Goal: Information Seeking & Learning: Learn about a topic

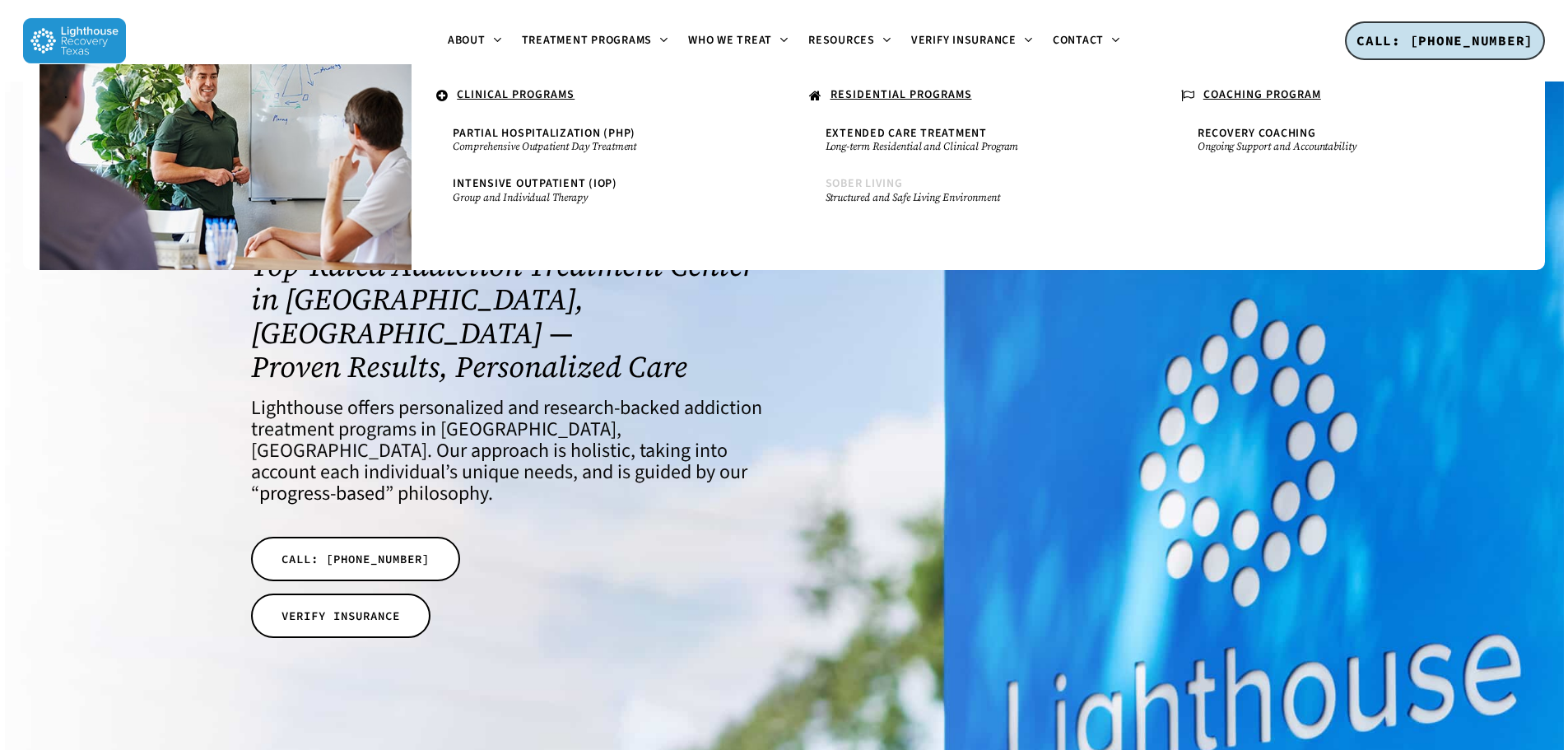
click at [857, 183] on span "Sober Living" at bounding box center [864, 184] width 77 height 17
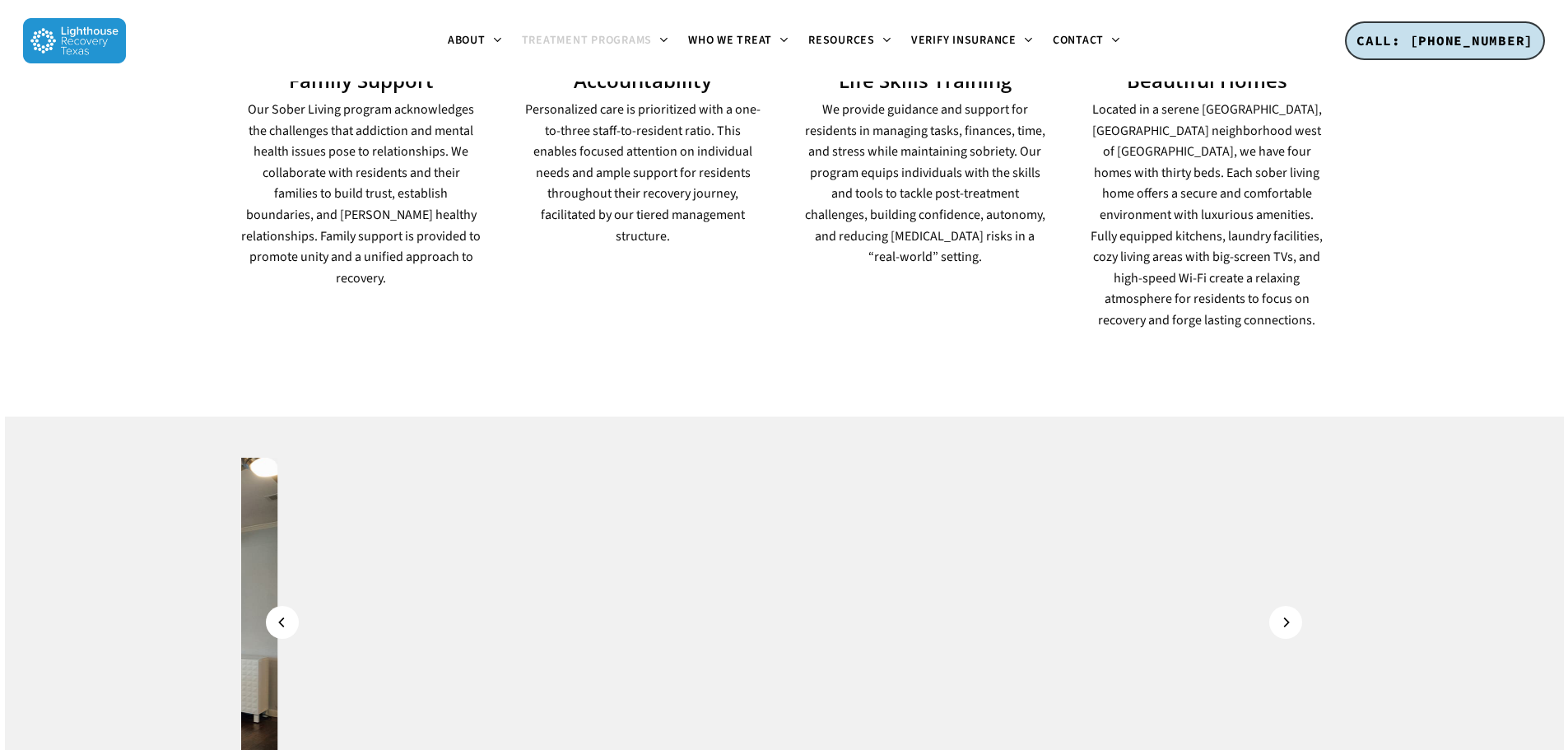
scroll to position [1482, 0]
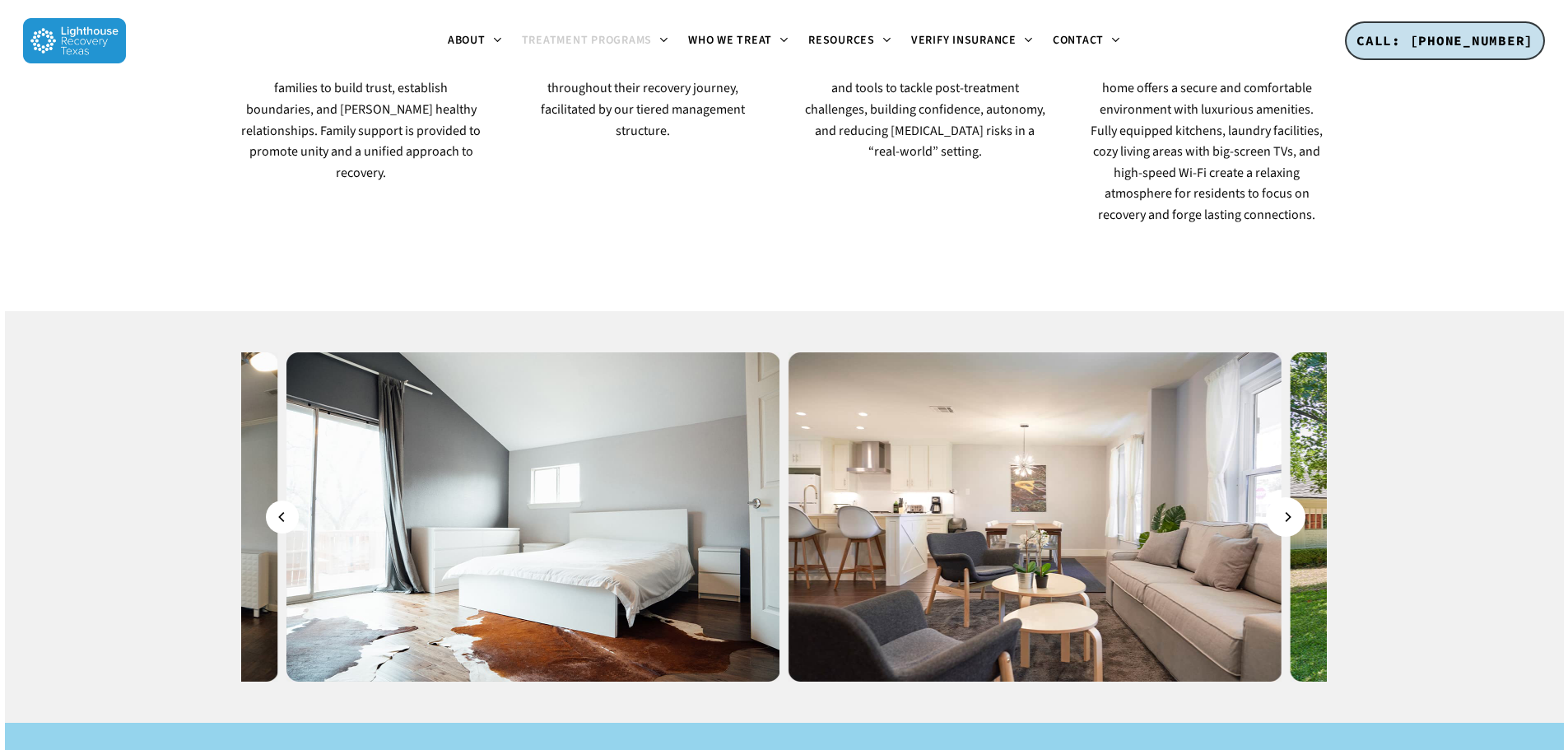
click at [1293, 500] on button "Next" at bounding box center [1286, 517] width 33 height 33
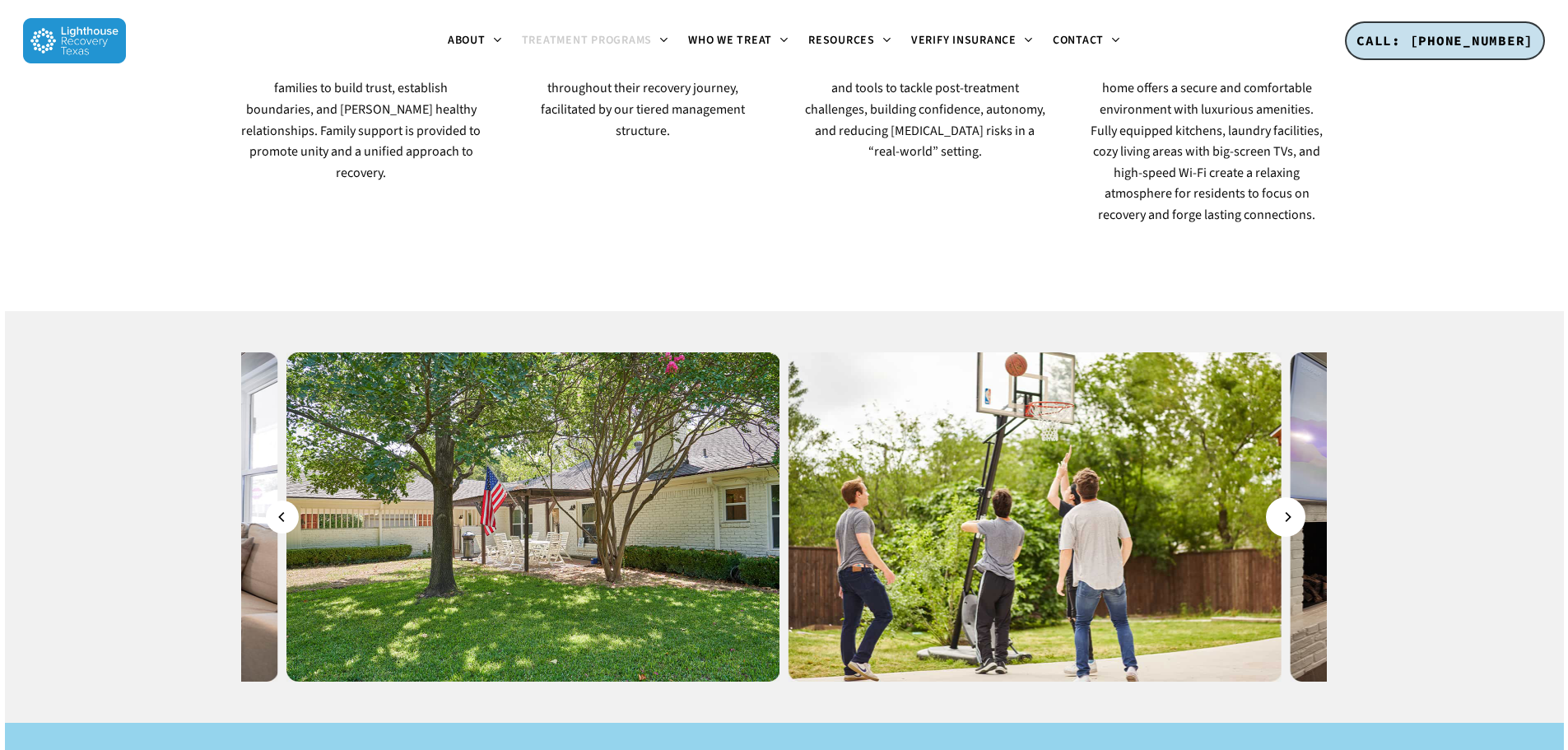
click at [1287, 507] on icon "Next" at bounding box center [1287, 517] width 10 height 18
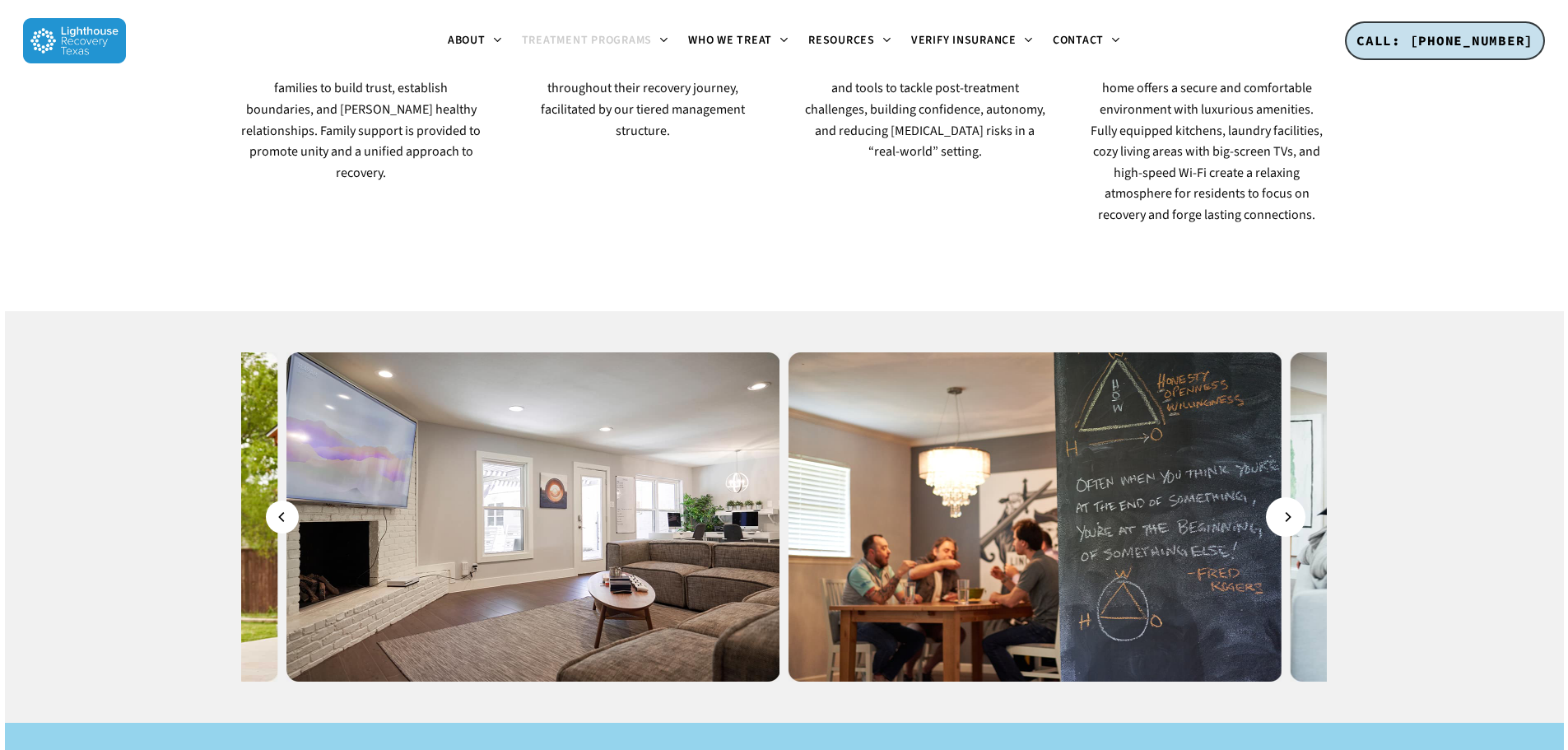
click at [1287, 507] on icon "Next" at bounding box center [1287, 517] width 10 height 18
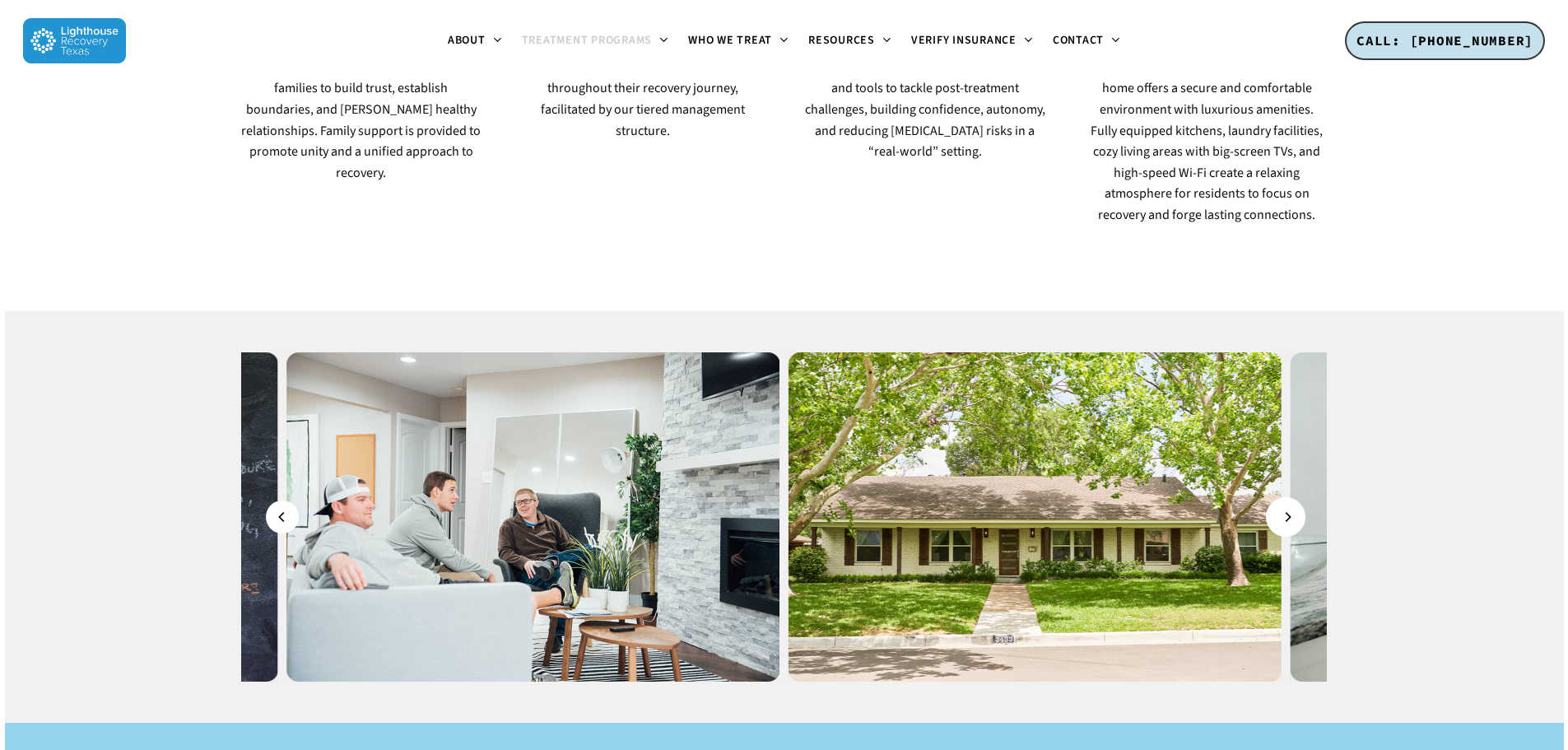
click at [1287, 507] on icon "Next" at bounding box center [1287, 517] width 10 height 18
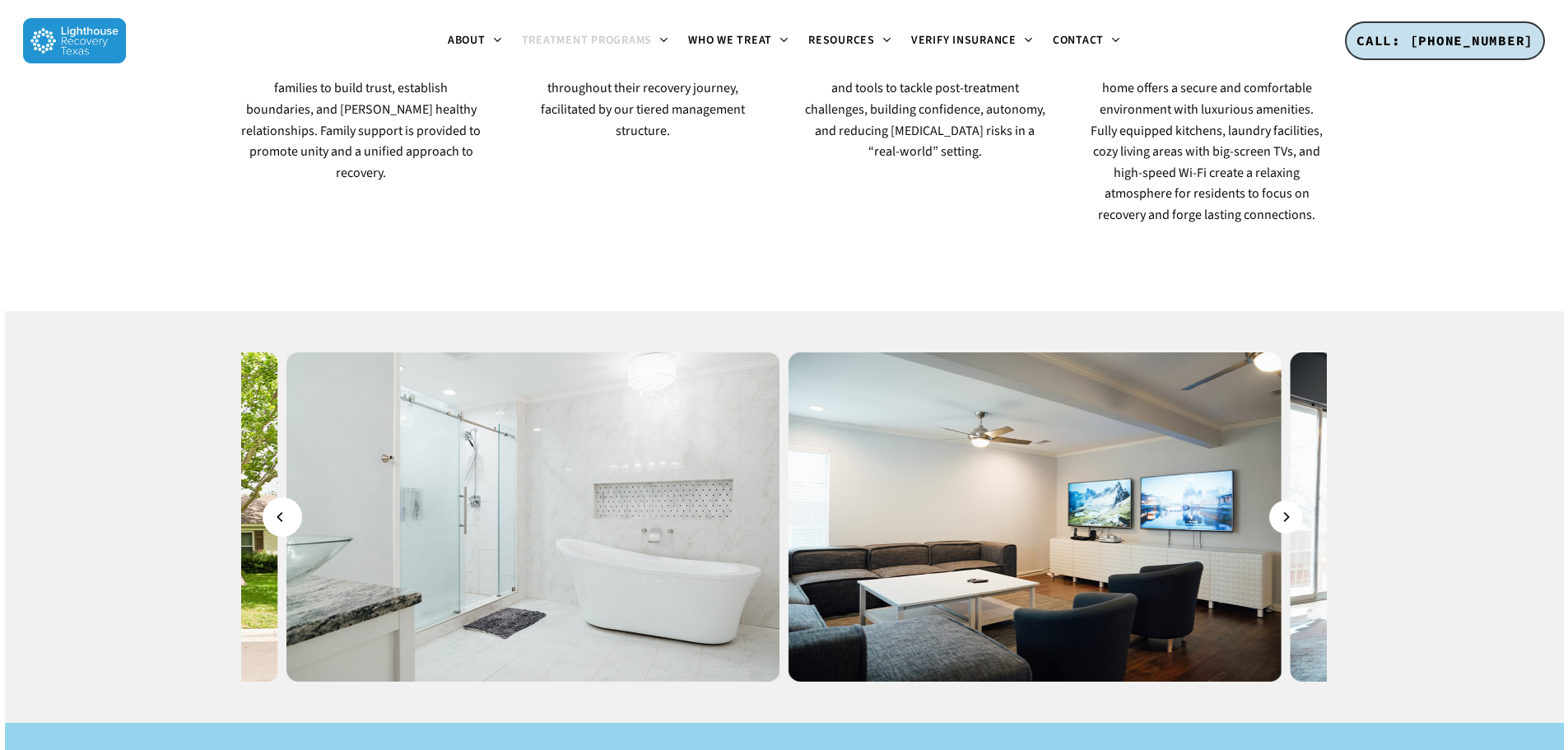
click at [279, 507] on icon "Previous" at bounding box center [280, 517] width 10 height 18
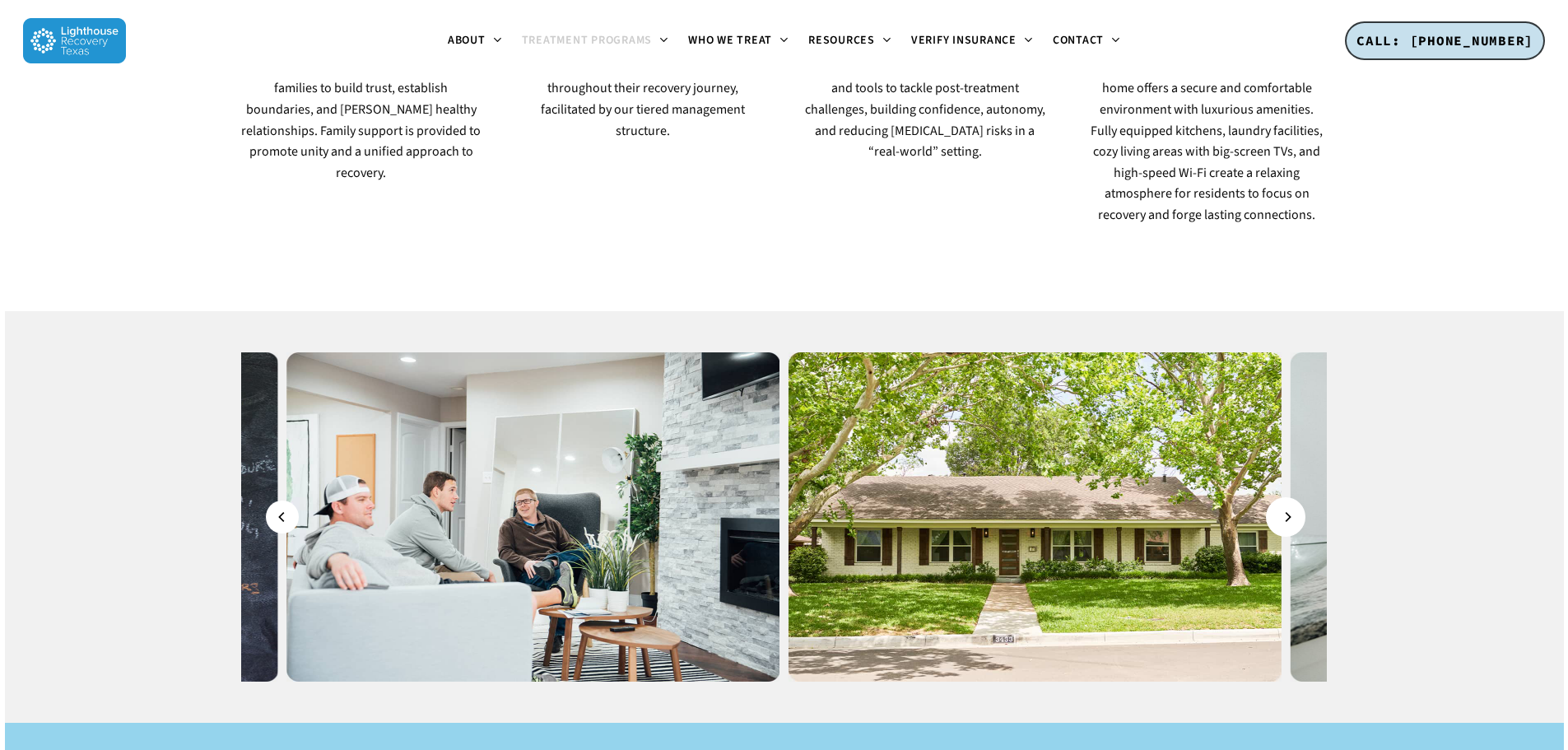
click at [1289, 507] on icon "Next" at bounding box center [1287, 517] width 10 height 18
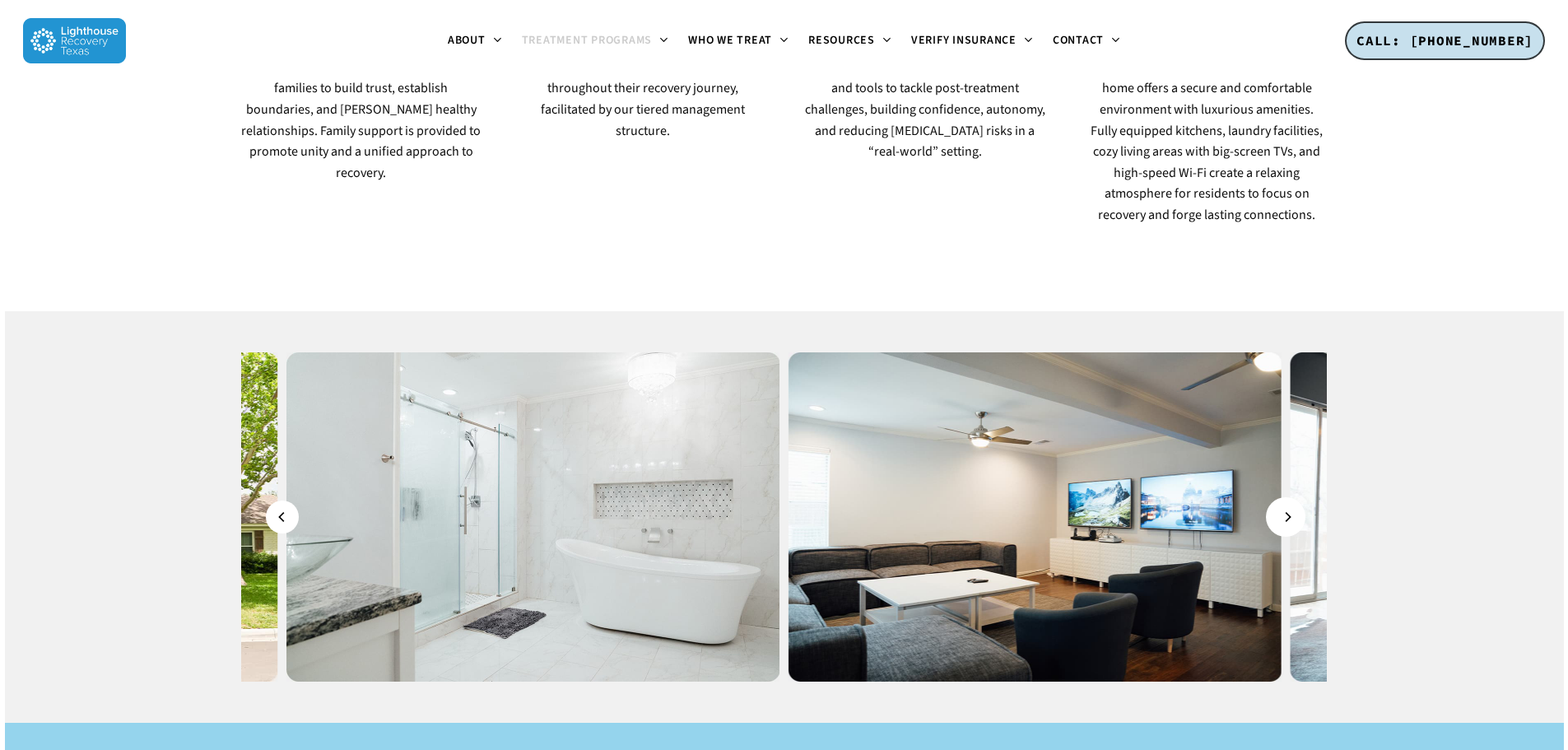
click at [1289, 507] on icon "Next" at bounding box center [1287, 517] width 10 height 18
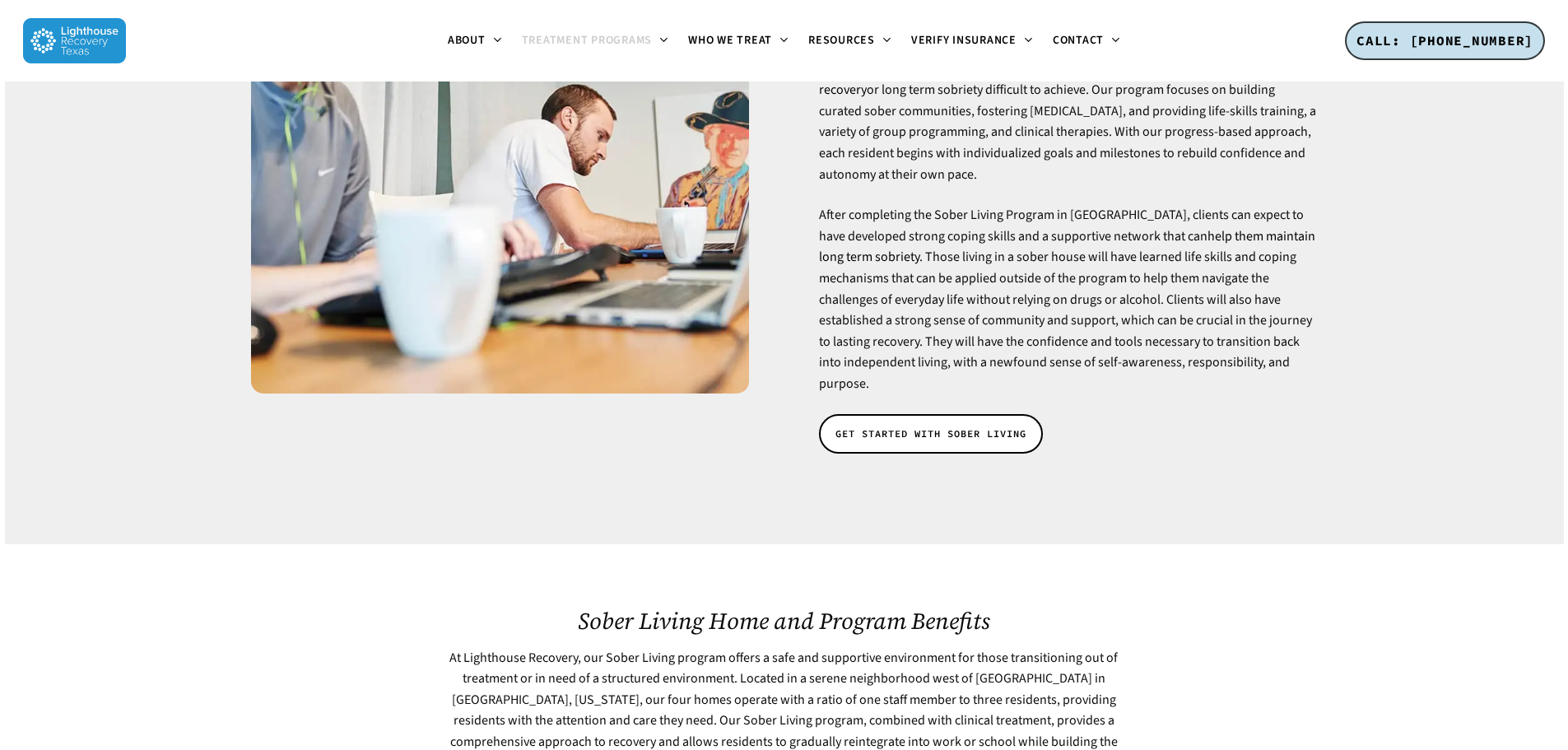
scroll to position [0, 0]
